Goal: Transaction & Acquisition: Purchase product/service

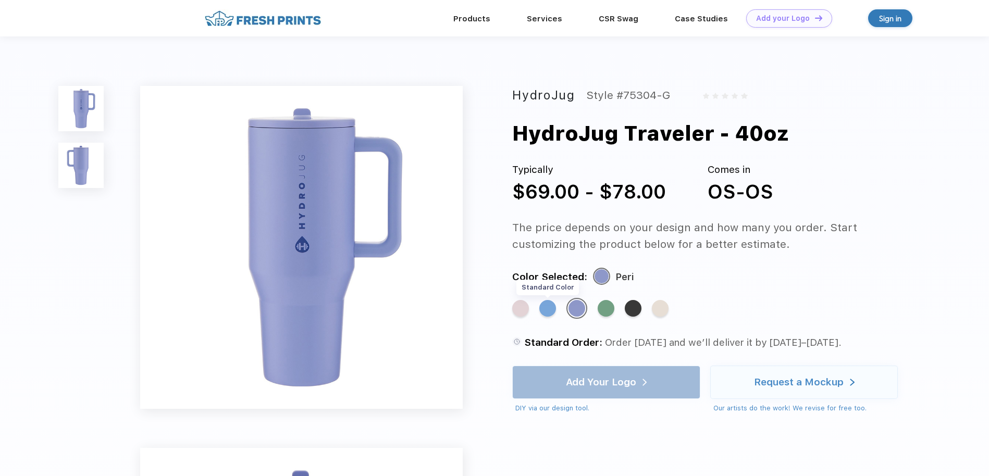
click at [547, 308] on div "Standard Color" at bounding box center [547, 308] width 17 height 17
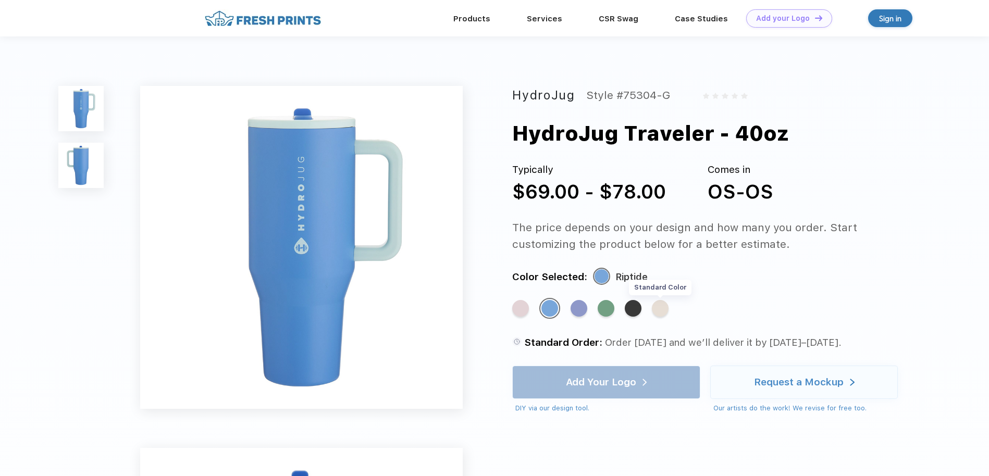
click at [656, 306] on div "Standard Color" at bounding box center [660, 308] width 17 height 17
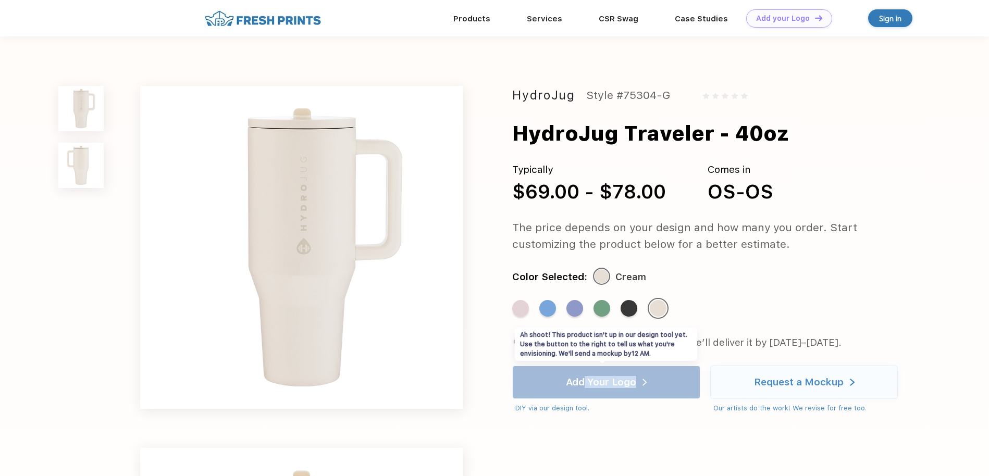
click at [586, 386] on div "Add Your Logo DIY via our design tool. Ah shoot! This product isn't up in our d…" at bounding box center [606, 389] width 188 height 47
click at [618, 377] on div "Add Your Logo DIY via our design tool. Ah shoot! This product isn't up in our d…" at bounding box center [606, 389] width 188 height 47
click at [651, 379] on div "Add Your Logo DIY via our design tool. Ah shoot! This product isn't up in our d…" at bounding box center [606, 389] width 188 height 47
click at [645, 381] on div "Add Your Logo DIY via our design tool. Ah shoot! This product isn't up in our d…" at bounding box center [606, 389] width 188 height 47
click at [583, 380] on div "Add Your Logo DIY via our design tool. Ah shoot! This product isn't up in our d…" at bounding box center [606, 389] width 188 height 47
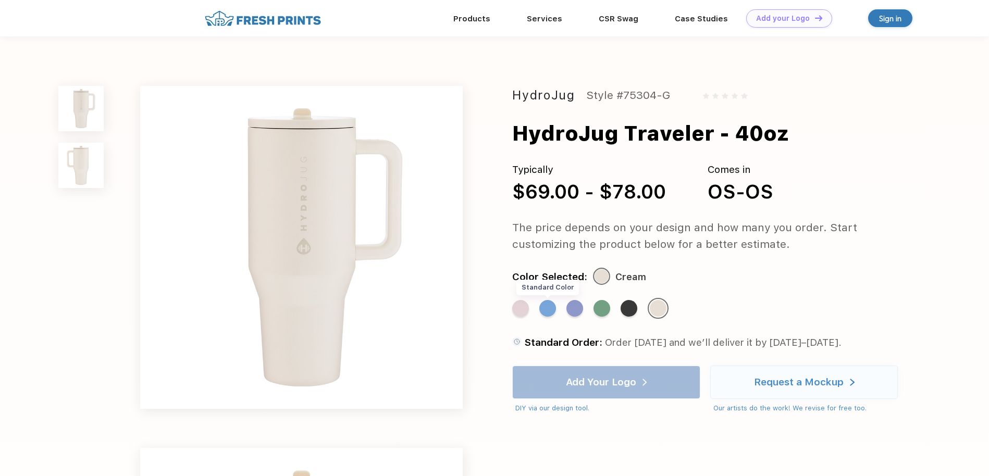
click at [544, 310] on div "Standard Color" at bounding box center [547, 308] width 17 height 17
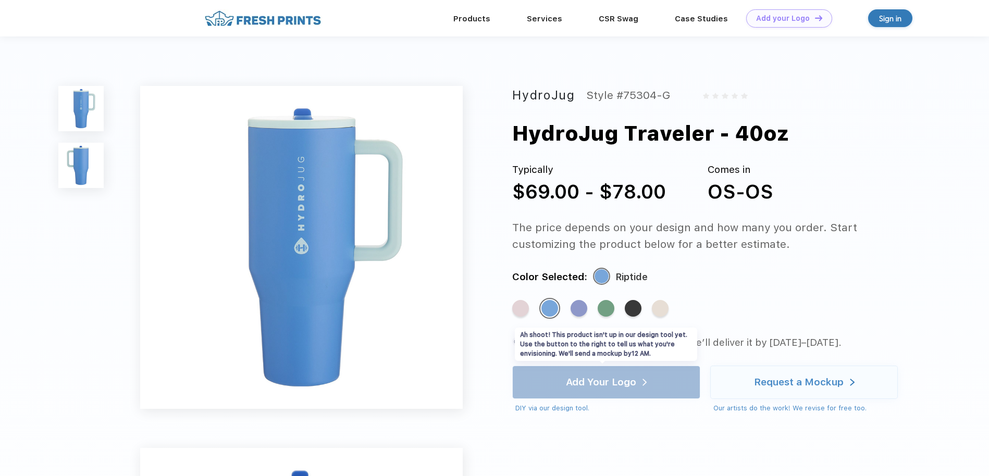
click at [595, 378] on div "Add Your Logo DIY via our design tool. Ah shoot! This product isn't up in our d…" at bounding box center [606, 389] width 188 height 47
click at [579, 310] on div "Standard Color" at bounding box center [579, 308] width 17 height 17
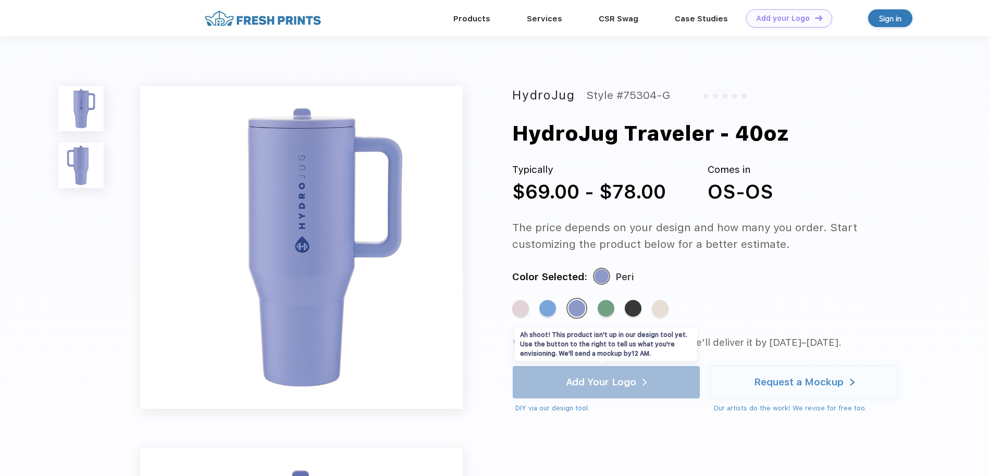
click at [597, 375] on div "Add Your Logo DIY via our design tool. Ah shoot! This product isn't up in our d…" at bounding box center [606, 389] width 188 height 47
click at [606, 308] on div "Standard Color" at bounding box center [606, 308] width 17 height 17
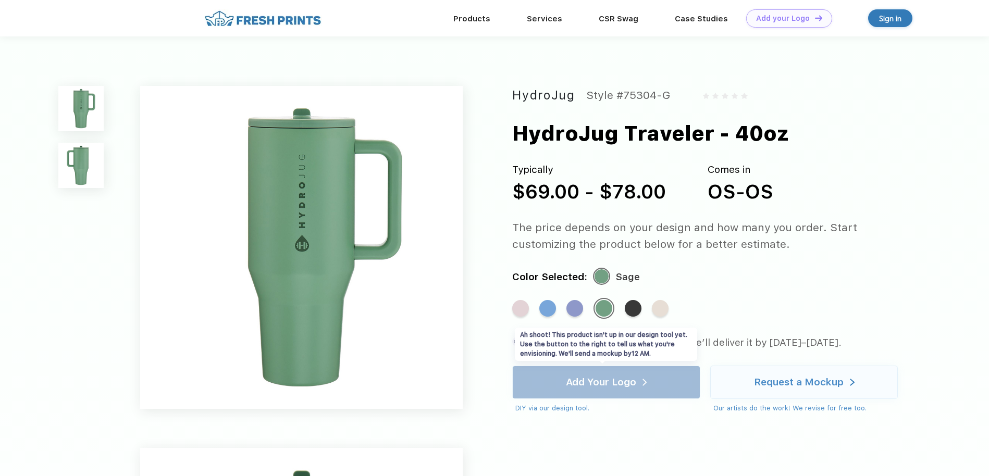
click at [613, 380] on div "Add Your Logo DIY via our design tool. Ah shoot! This product isn't up in our d…" at bounding box center [606, 389] width 188 height 47
click at [635, 313] on div "Standard Color" at bounding box center [633, 308] width 17 height 17
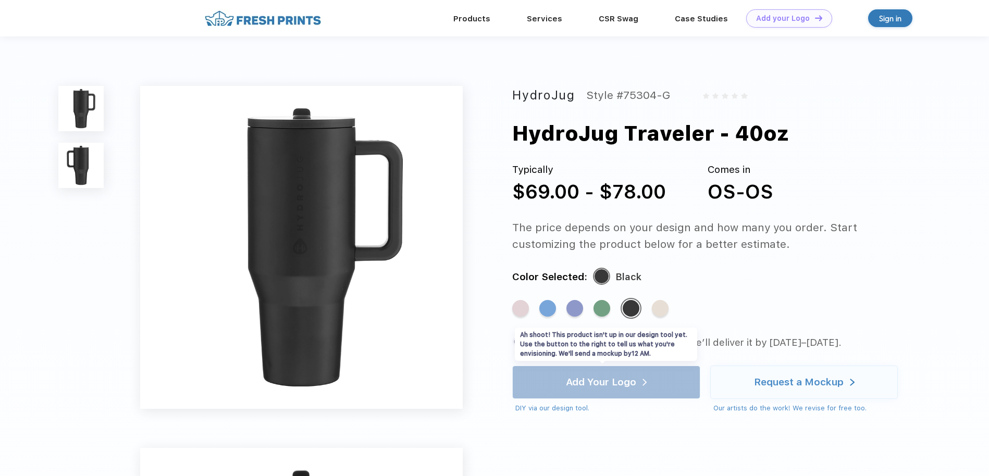
click at [620, 377] on div "Add Your Logo DIY via our design tool. Ah shoot! This product isn't up in our d…" at bounding box center [606, 389] width 188 height 47
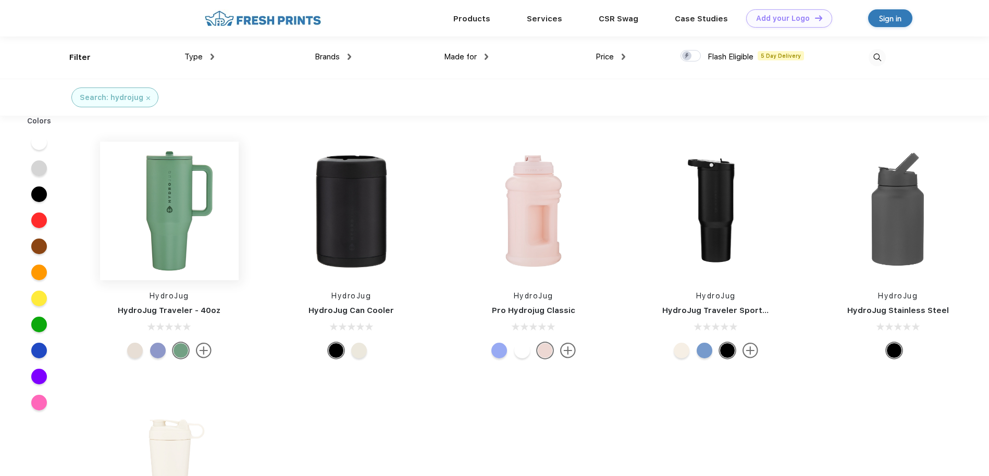
click at [175, 221] on img at bounding box center [169, 211] width 139 height 139
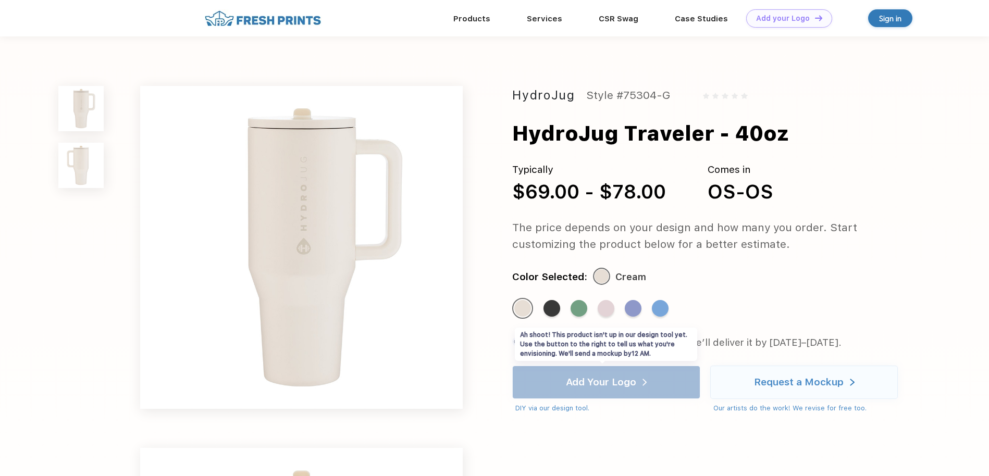
click at [589, 384] on div "Add Your Logo DIY via our design tool. Ah shoot! This product isn't up in our d…" at bounding box center [606, 389] width 188 height 47
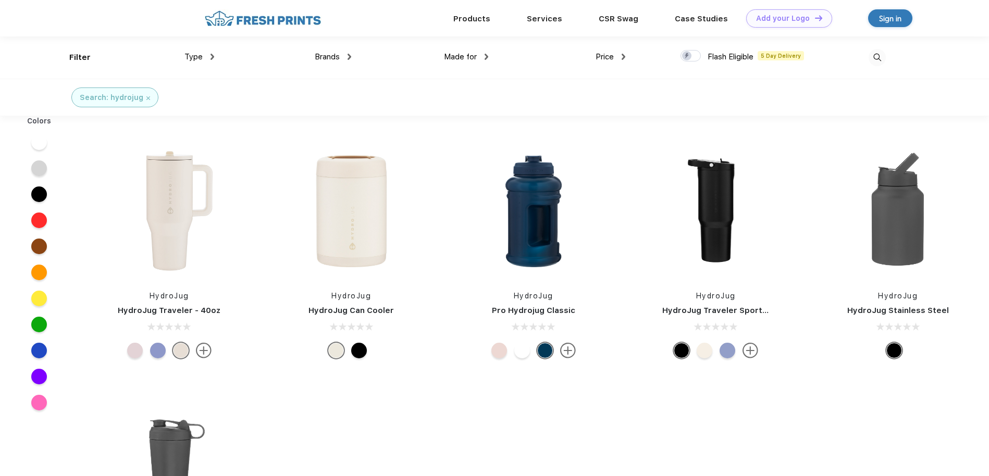
scroll to position [1, 0]
click at [173, 225] on img at bounding box center [169, 210] width 139 height 139
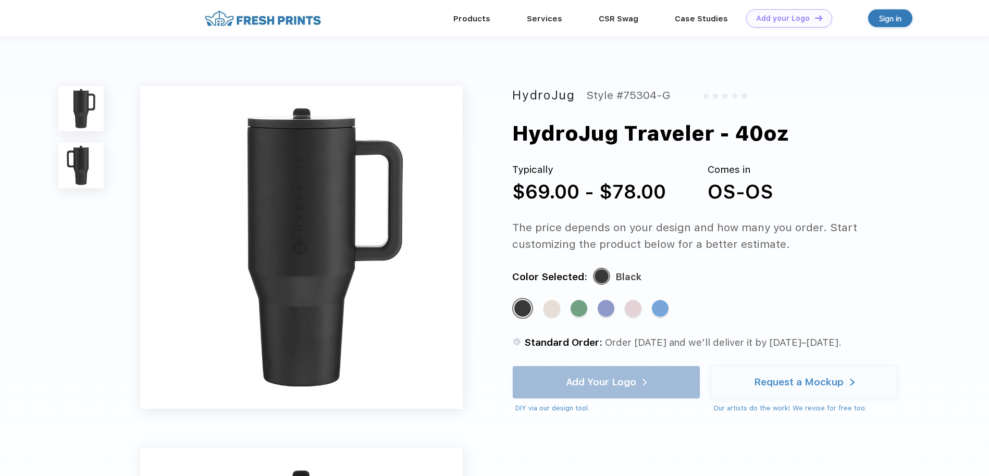
click at [290, 342] on img at bounding box center [301, 247] width 323 height 323
click at [562, 380] on div "Add Your Logo DIY via our design tool. Ah shoot! This product isn't up in our d…" at bounding box center [606, 389] width 188 height 47
click at [301, 116] on img at bounding box center [301, 247] width 323 height 323
